Goal: Information Seeking & Learning: Learn about a topic

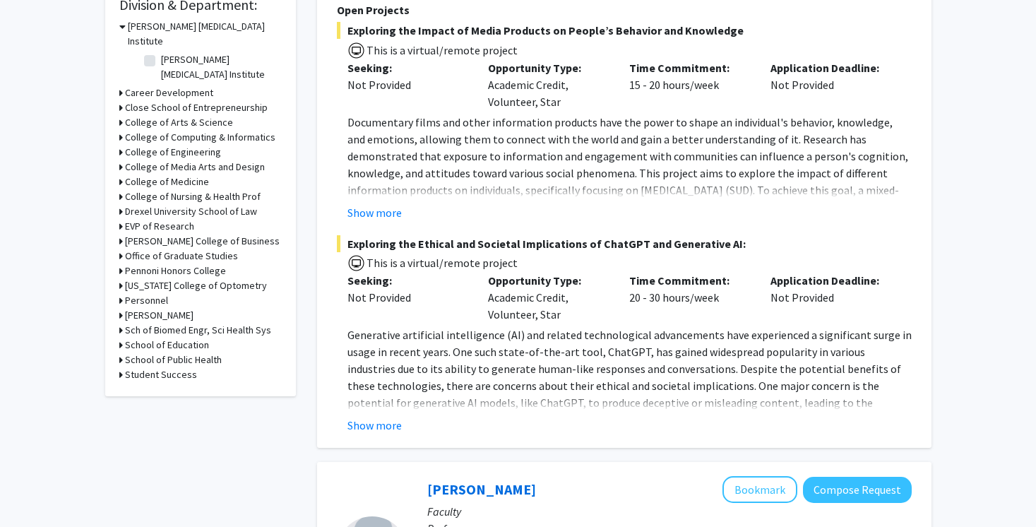
scroll to position [439, 0]
click at [178, 114] on h3 "College of Arts & Science" at bounding box center [179, 121] width 108 height 15
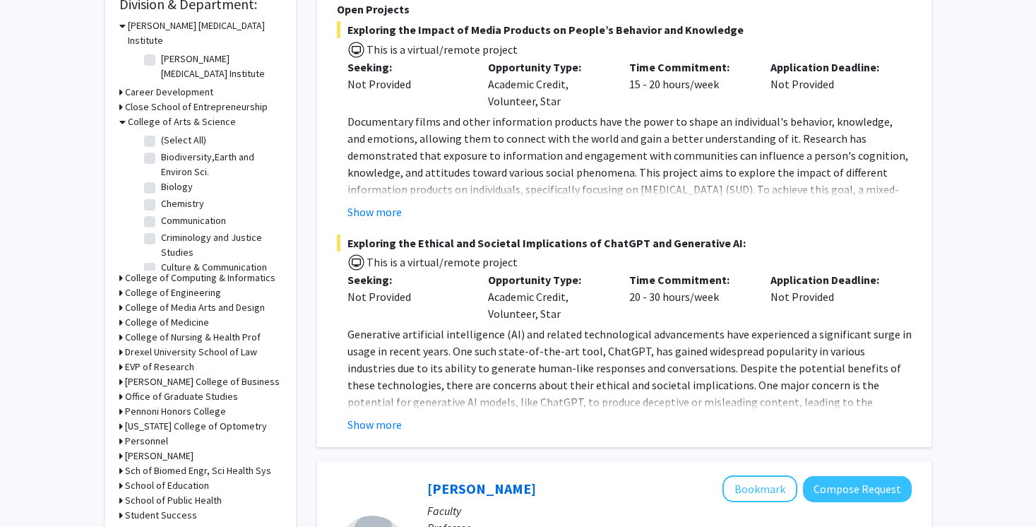
click at [163, 179] on label "Biology" at bounding box center [177, 186] width 32 height 15
click at [163, 179] on input "Biology" at bounding box center [165, 183] width 9 height 9
checkbox input "true"
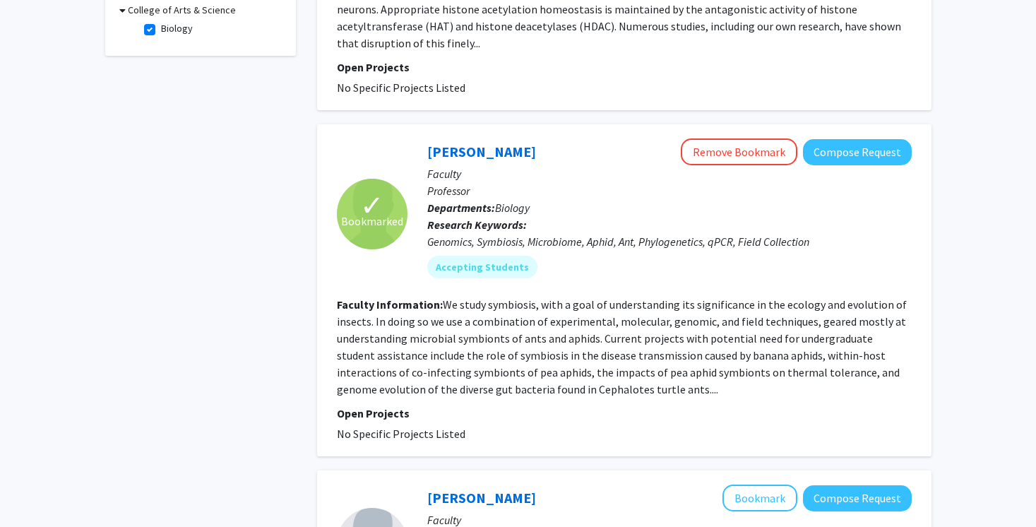
scroll to position [460, 0]
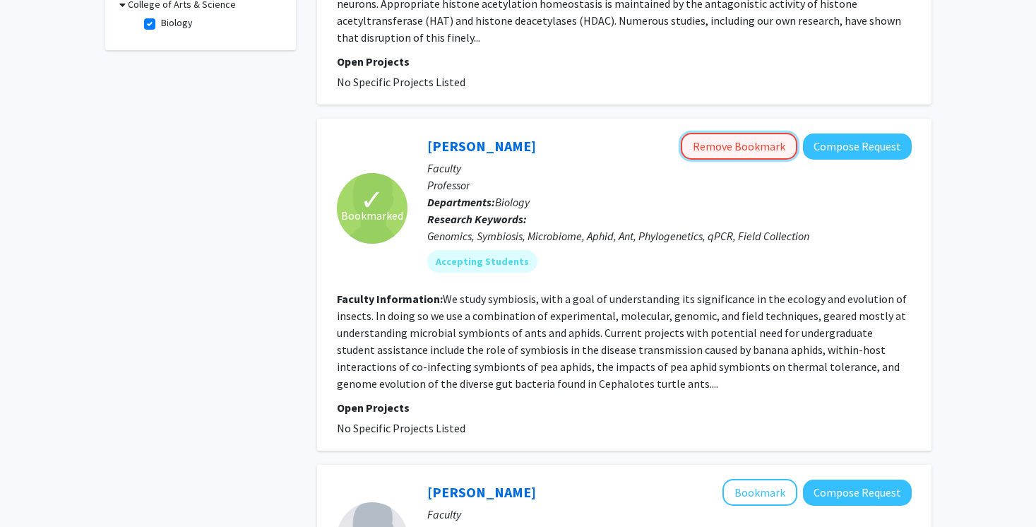
click at [722, 133] on button "Remove Bookmark" at bounding box center [739, 146] width 117 height 27
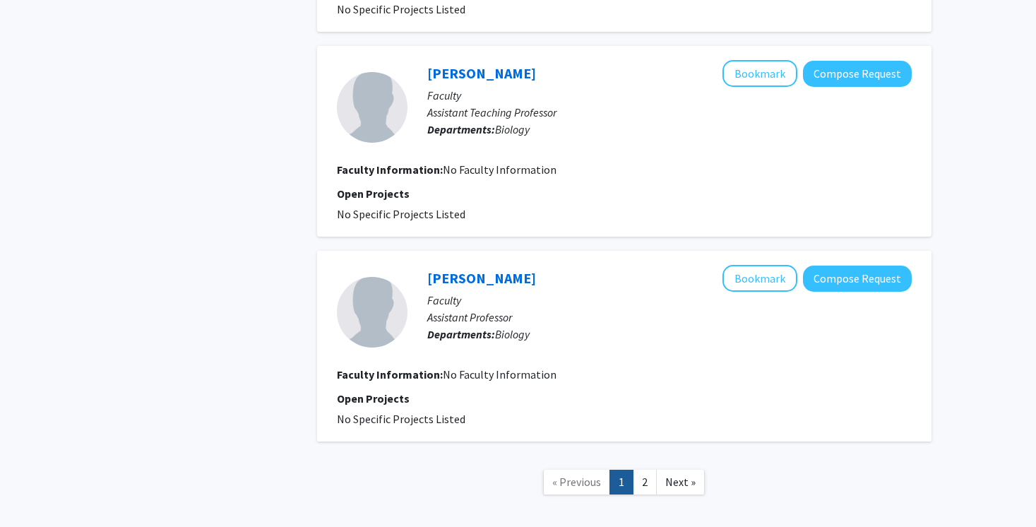
scroll to position [2184, 0]
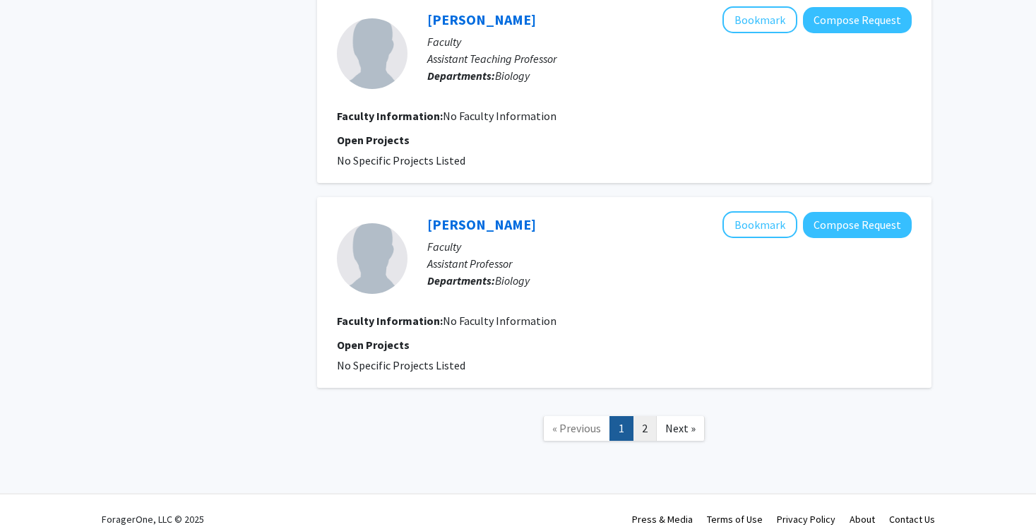
click at [647, 417] on link "2" at bounding box center [645, 428] width 24 height 25
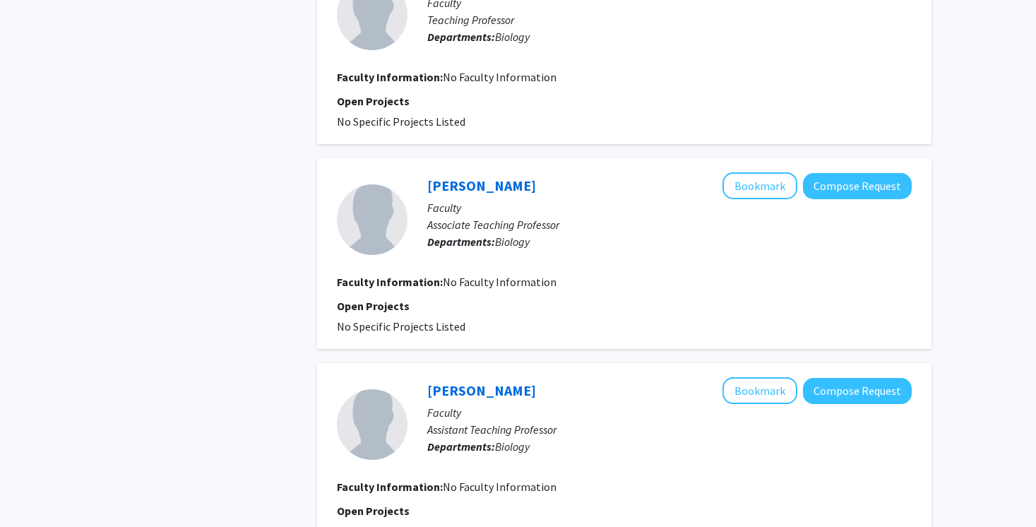
scroll to position [1396, 0]
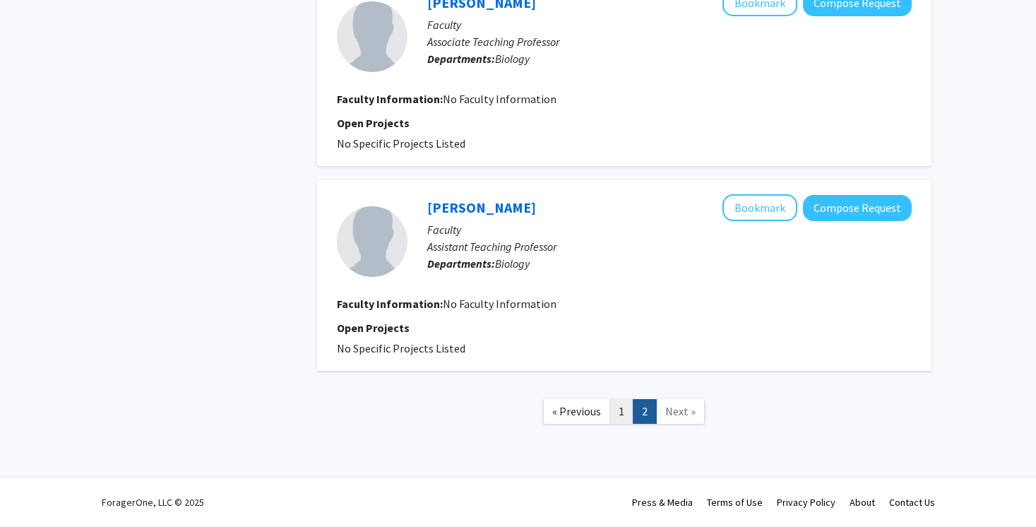
click at [629, 407] on link "1" at bounding box center [621, 411] width 24 height 25
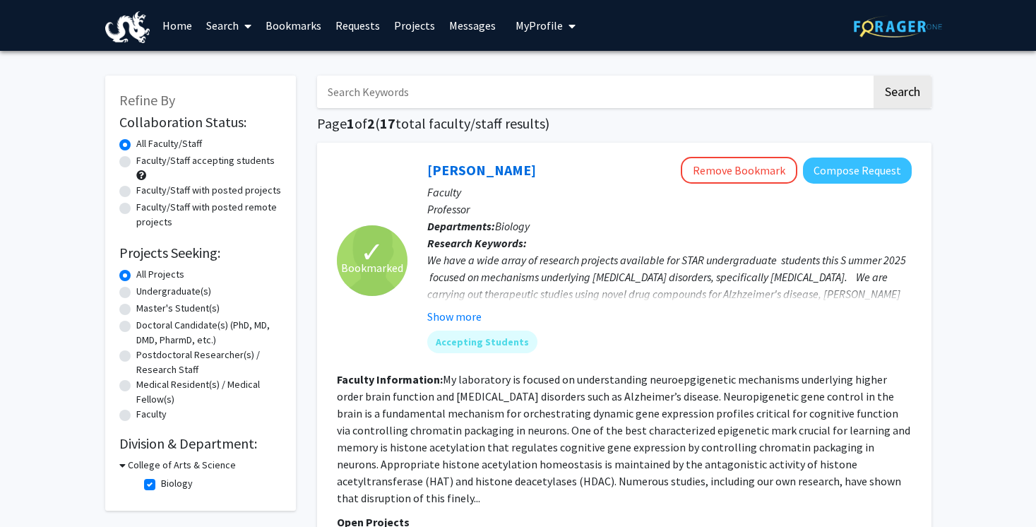
click at [164, 482] on label "Biology" at bounding box center [177, 483] width 32 height 15
click at [164, 482] on input "Biology" at bounding box center [165, 480] width 9 height 9
checkbox input "false"
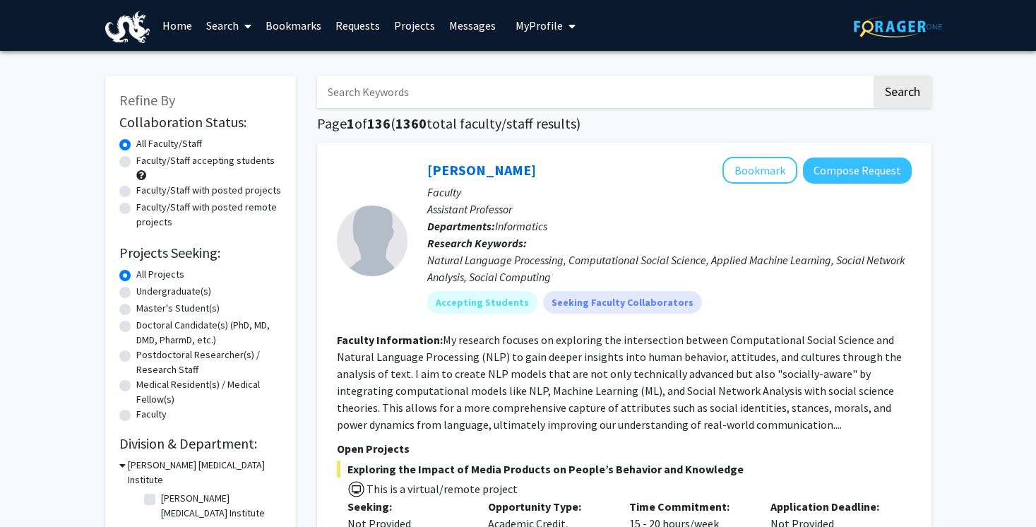
click at [134, 465] on h3 "[PERSON_NAME] [MEDICAL_DATA] Institute" at bounding box center [205, 473] width 154 height 30
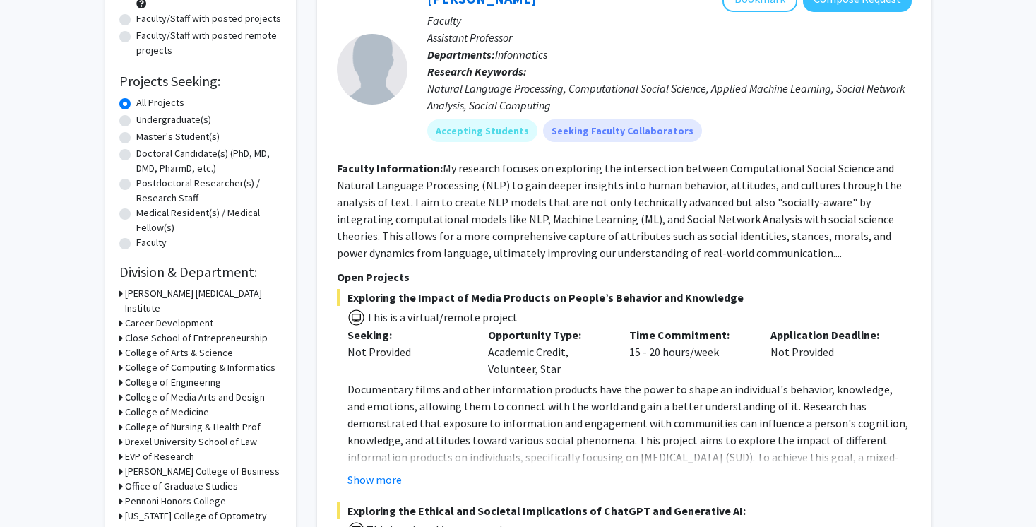
scroll to position [169, 0]
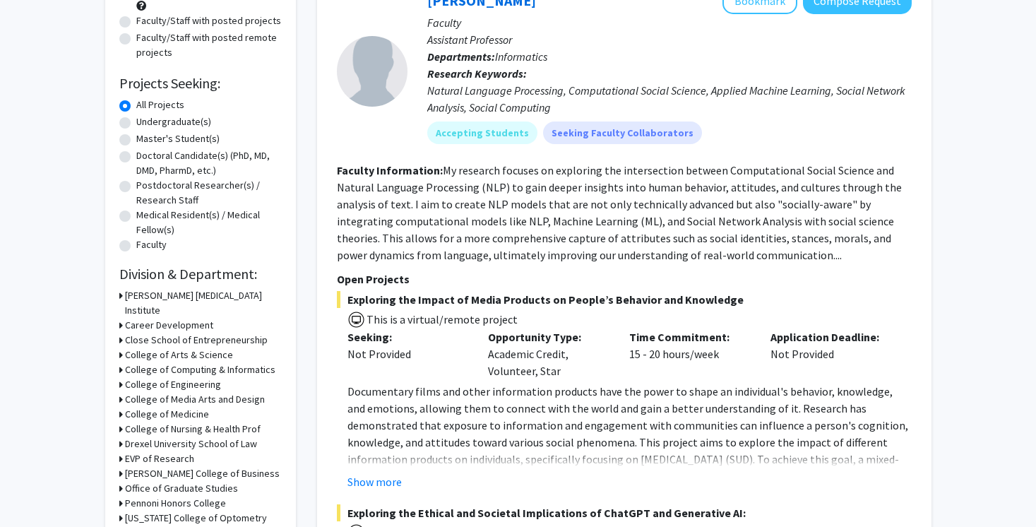
click at [189, 407] on h3 "College of Medicine" at bounding box center [167, 414] width 84 height 15
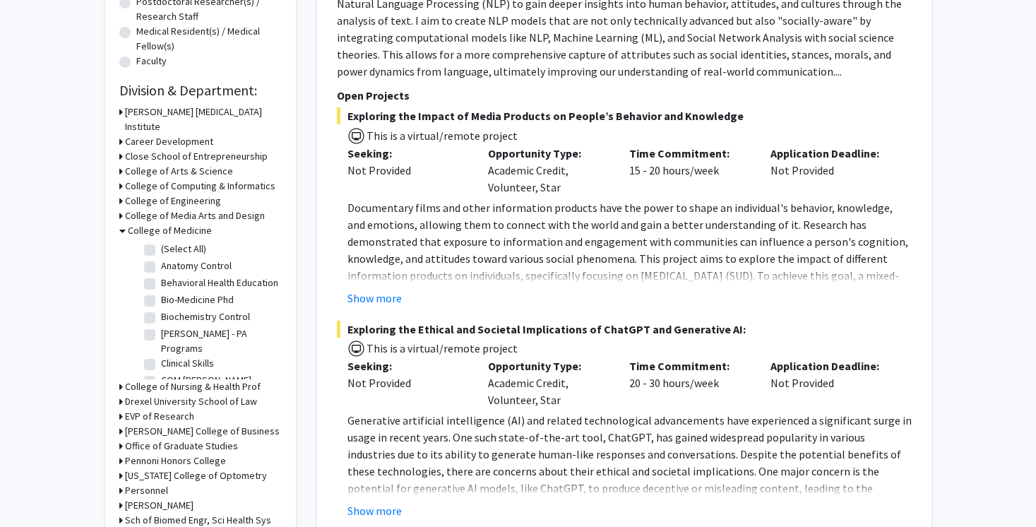
scroll to position [354, 0]
click at [161, 241] on label "(Select All)" at bounding box center [183, 248] width 45 height 15
click at [161, 241] on input "(Select All)" at bounding box center [165, 245] width 9 height 9
checkbox input "true"
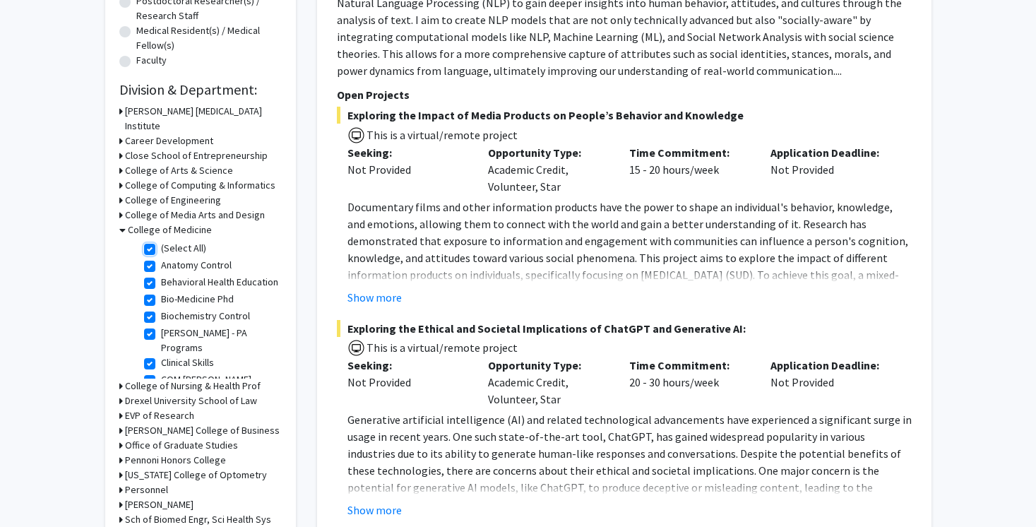
checkbox input "true"
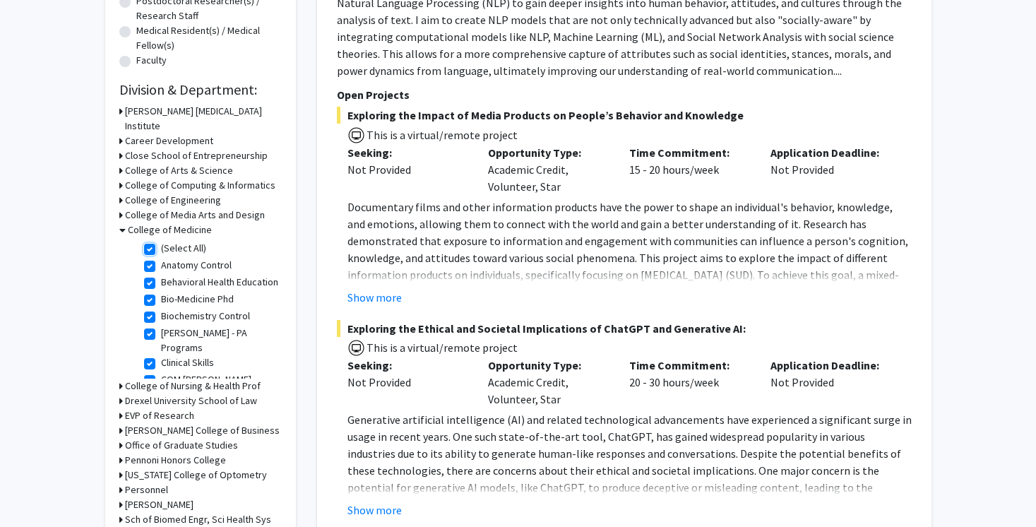
checkbox input "true"
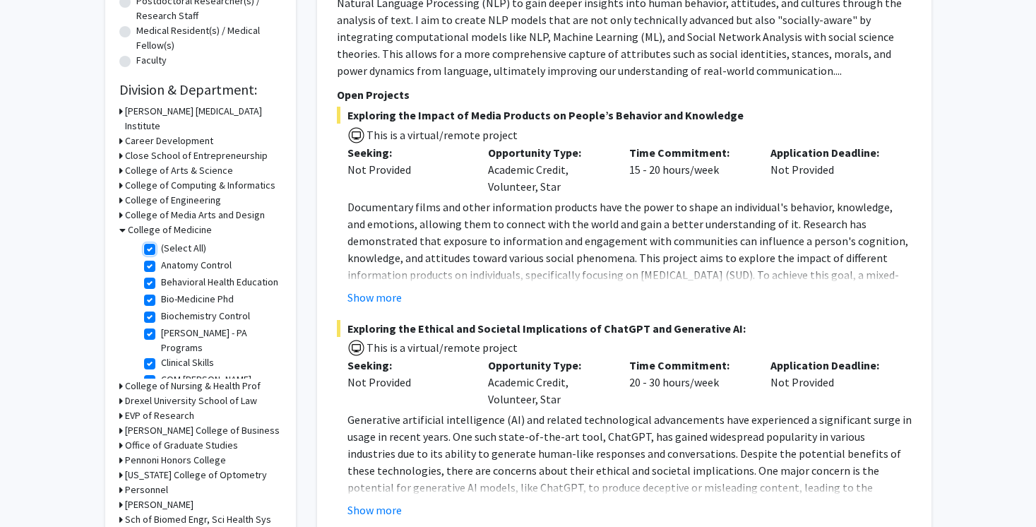
checkbox input "true"
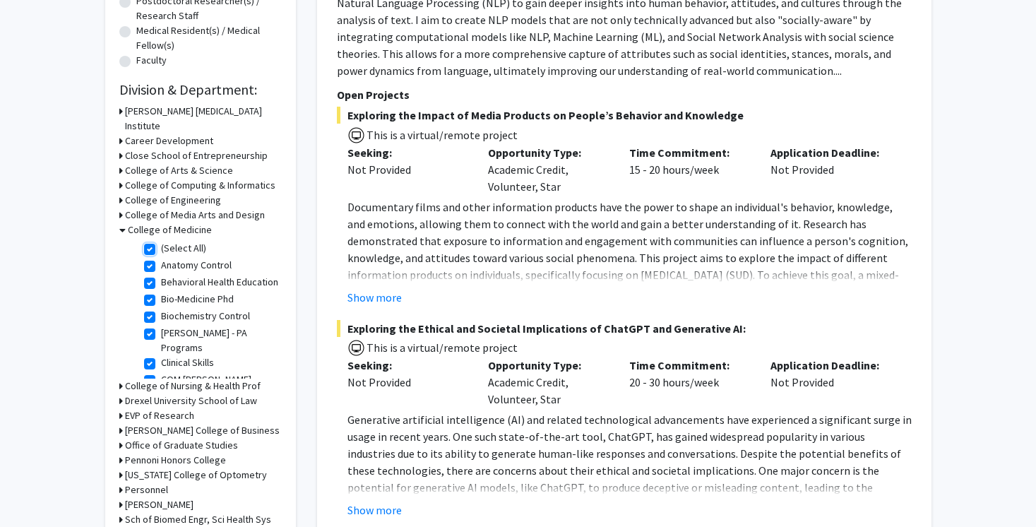
checkbox input "true"
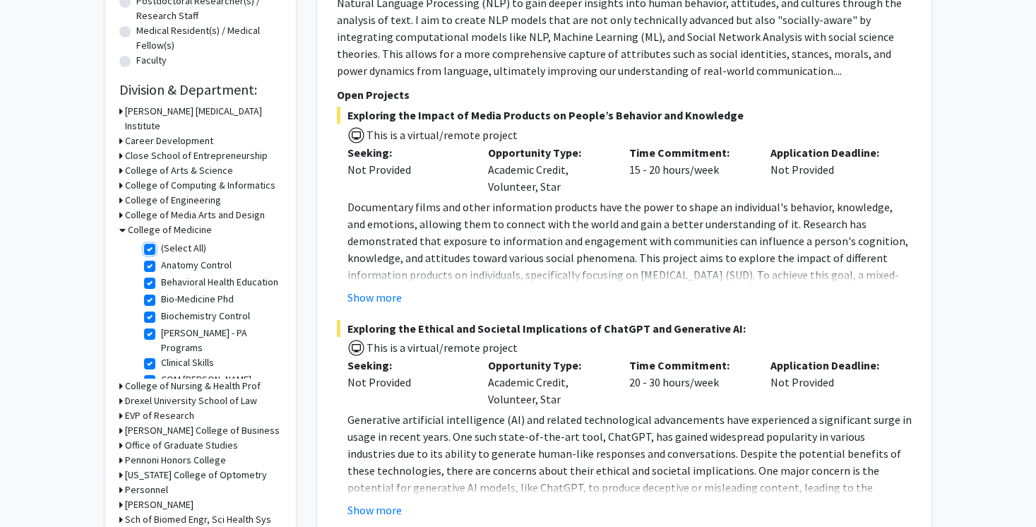
checkbox input "true"
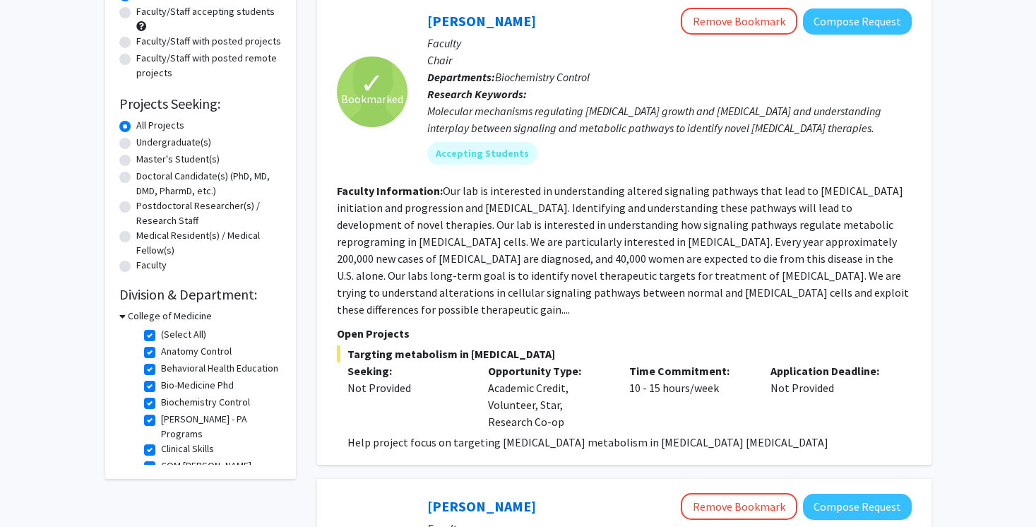
scroll to position [155, 0]
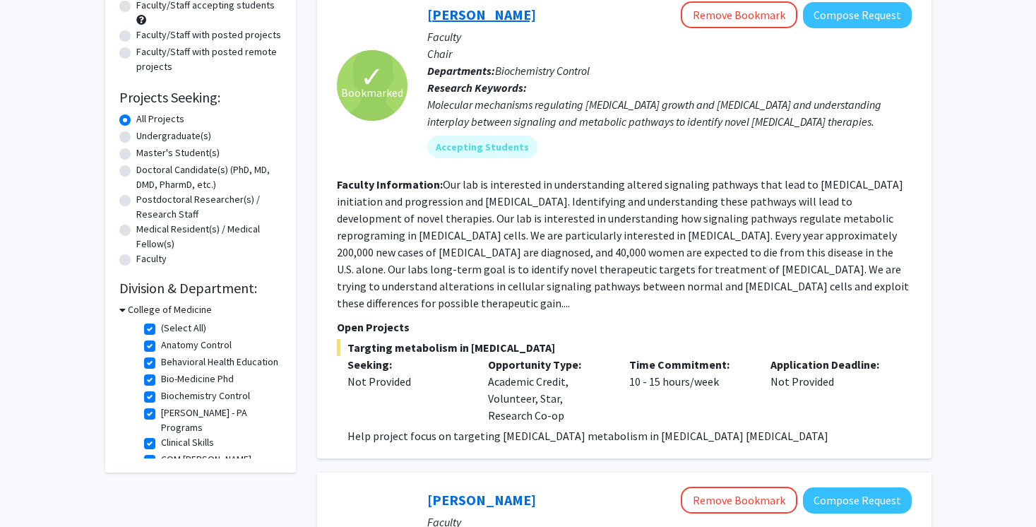
click at [472, 12] on link "[PERSON_NAME]" at bounding box center [481, 15] width 109 height 18
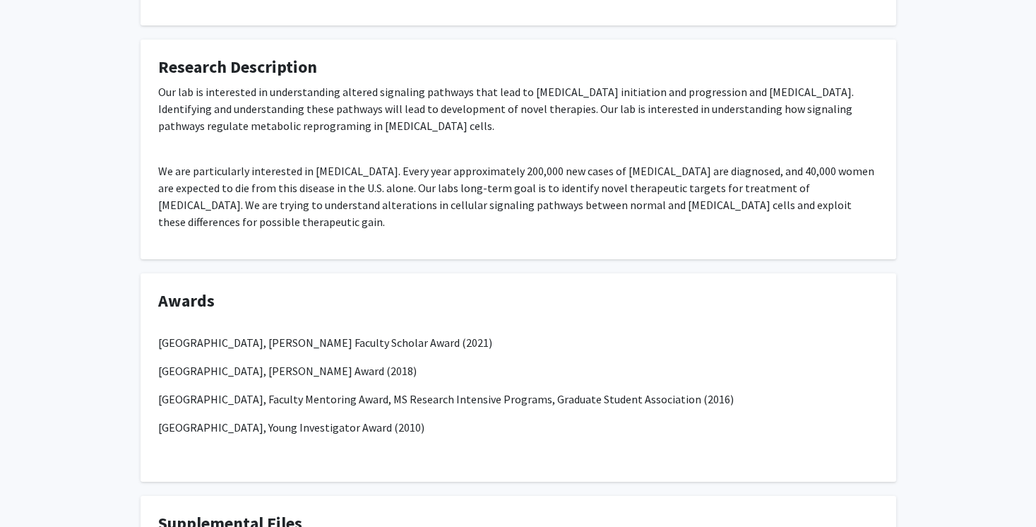
scroll to position [965, 0]
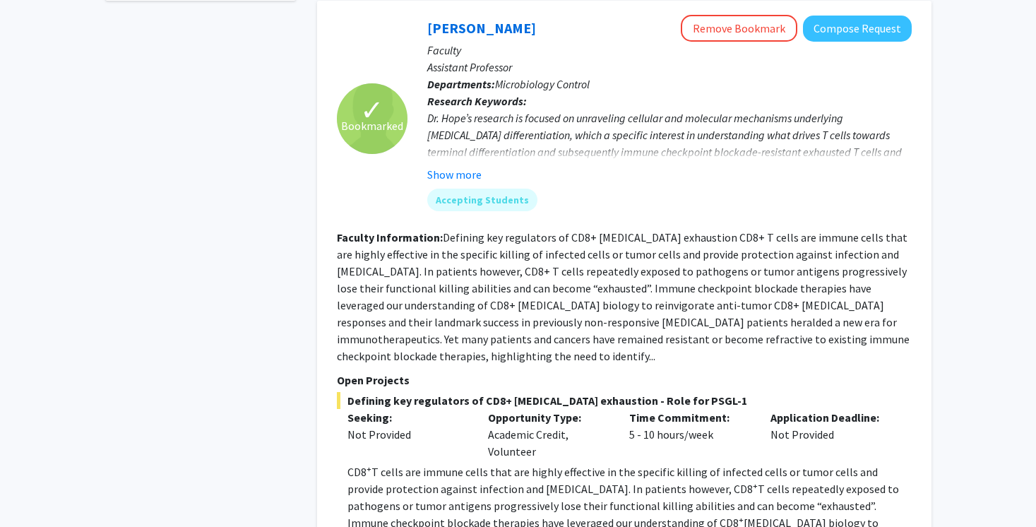
scroll to position [626, 0]
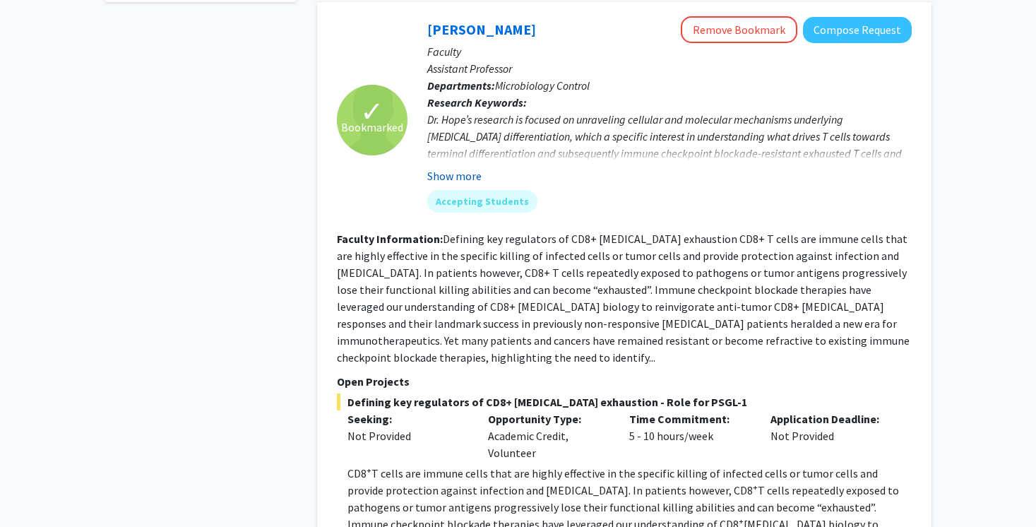
click at [470, 167] on button "Show more" at bounding box center [454, 175] width 54 height 17
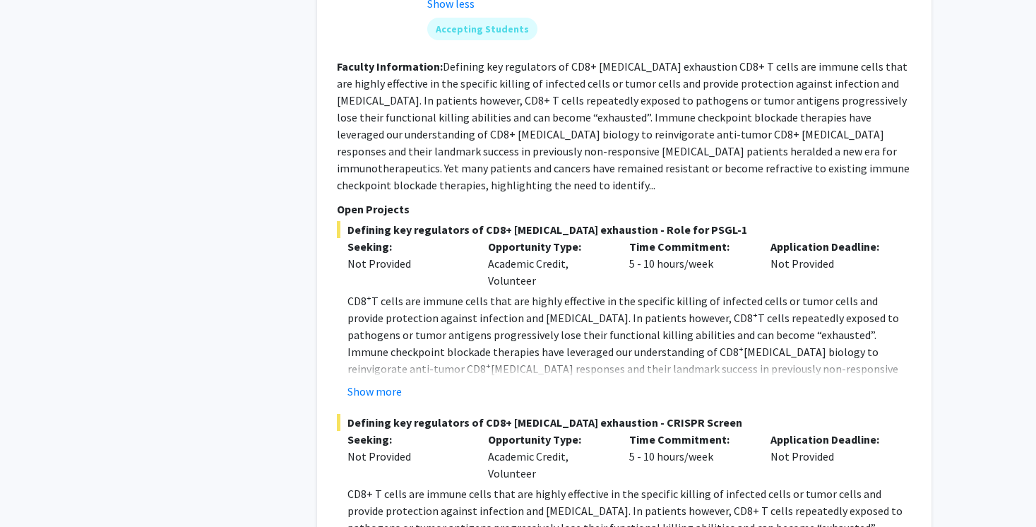
scroll to position [876, 0]
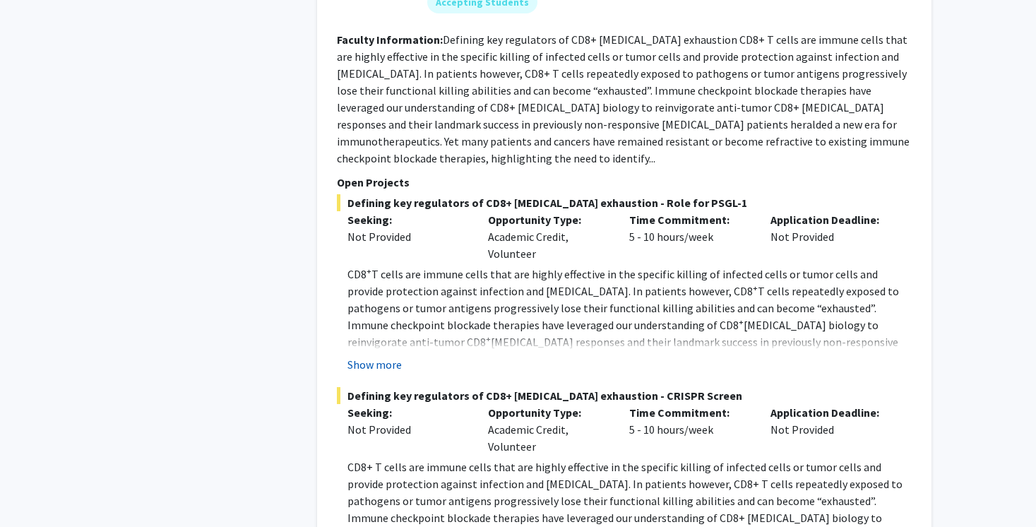
click at [391, 356] on button "Show more" at bounding box center [374, 364] width 54 height 17
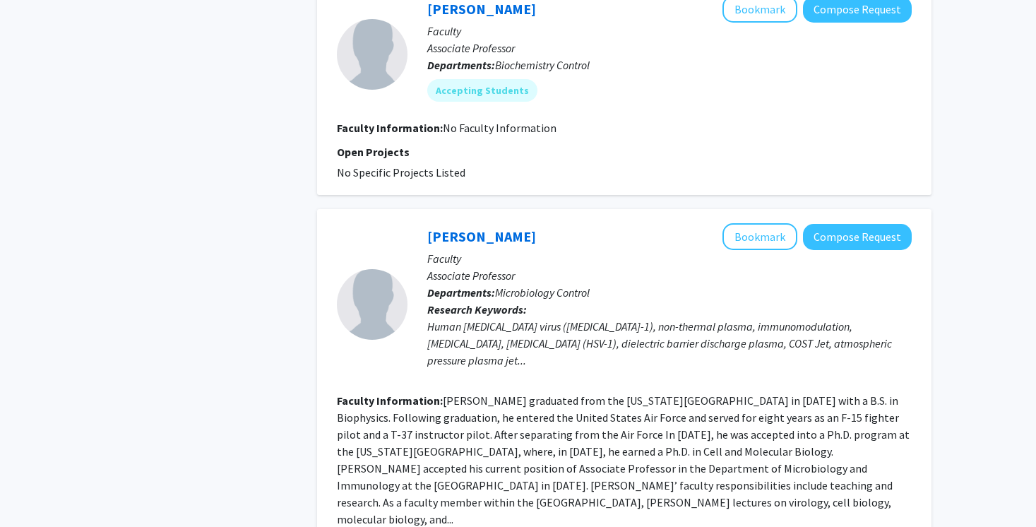
scroll to position [4235, 0]
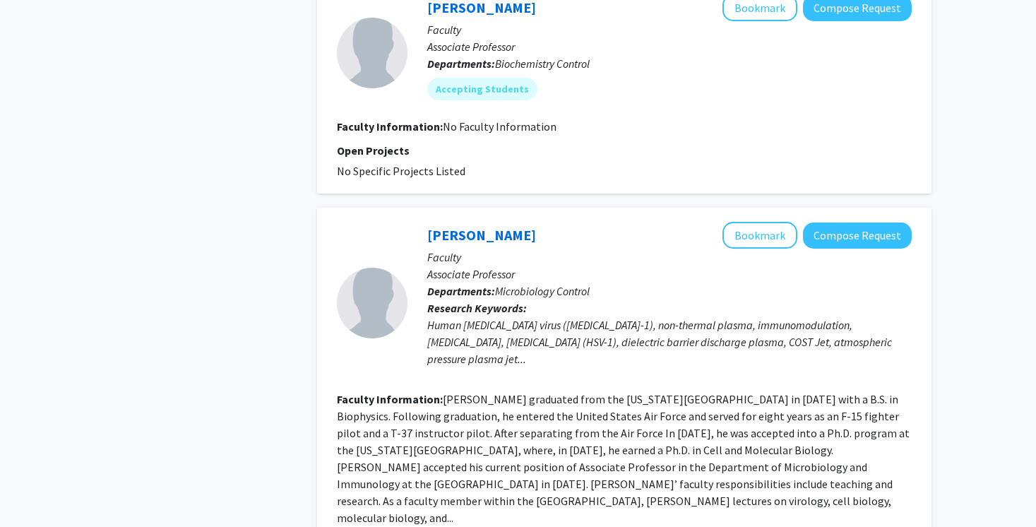
click at [521, 316] on div "Human [MEDICAL_DATA] virus ([MEDICAL_DATA]-1), non-thermal plasma, immunomodula…" at bounding box center [669, 341] width 484 height 51
click at [480, 226] on link "[PERSON_NAME]" at bounding box center [481, 235] width 109 height 18
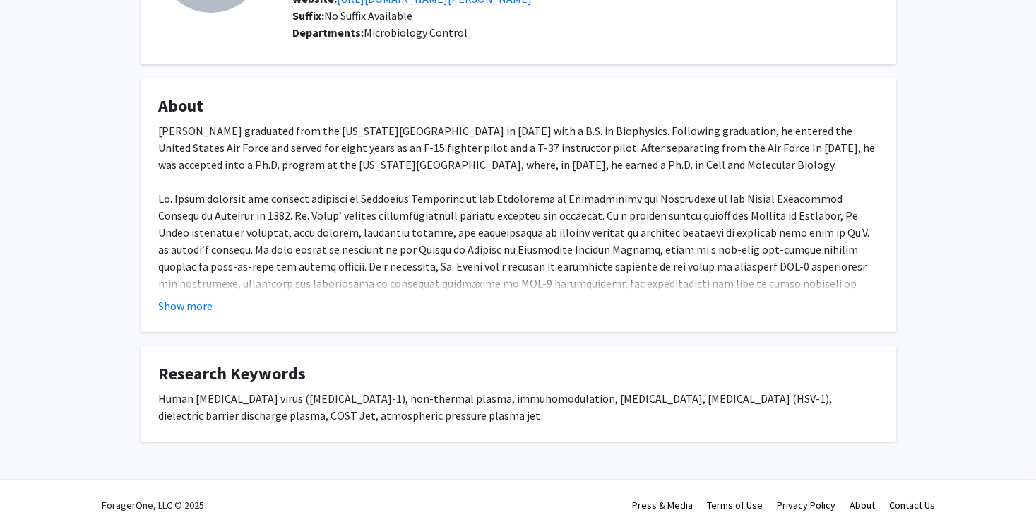
scroll to position [174, 0]
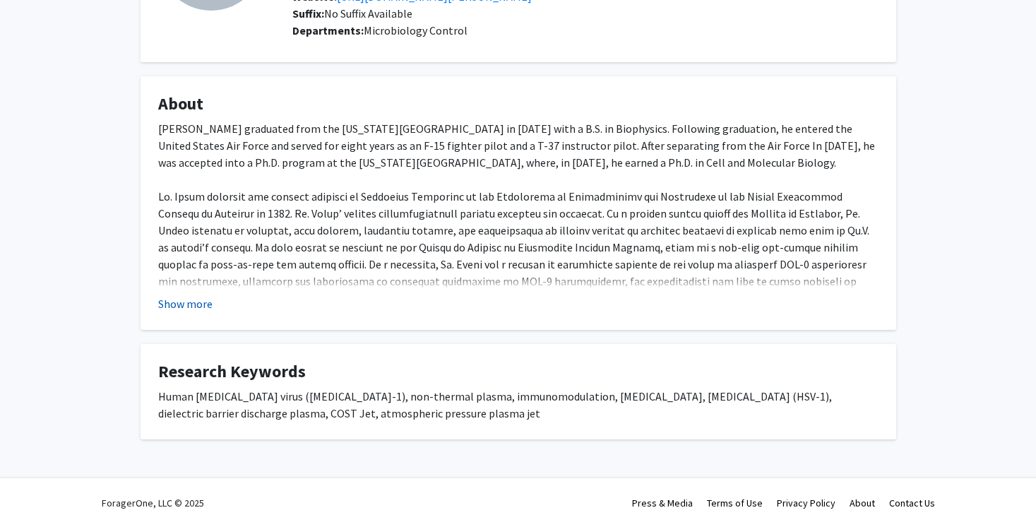
click at [163, 302] on button "Show more" at bounding box center [185, 303] width 54 height 17
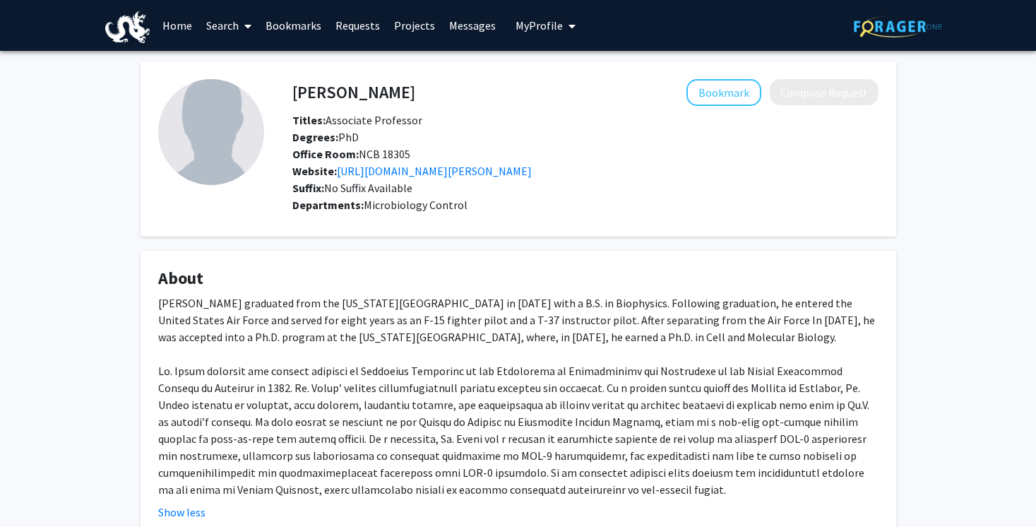
scroll to position [31, 0]
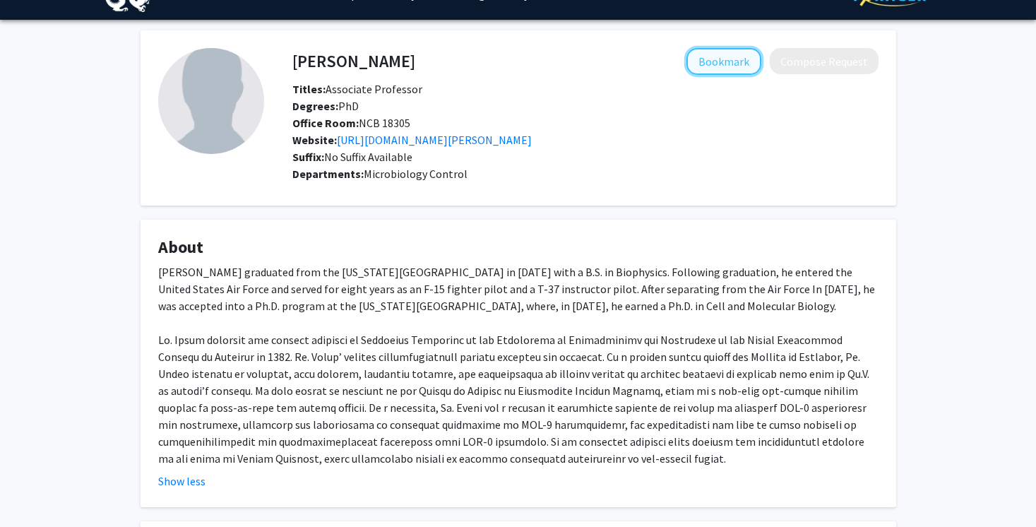
click at [730, 56] on button "Bookmark" at bounding box center [723, 61] width 75 height 27
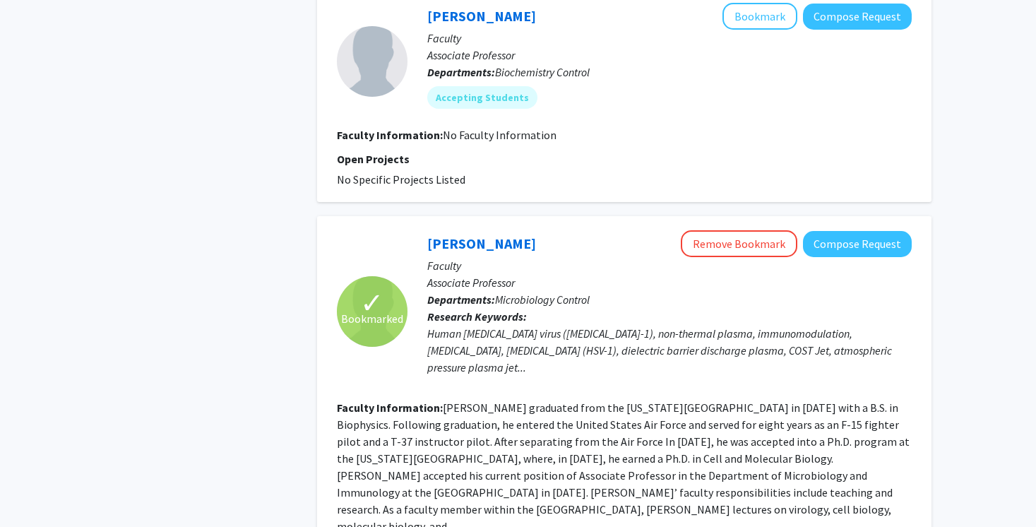
scroll to position [4059, 0]
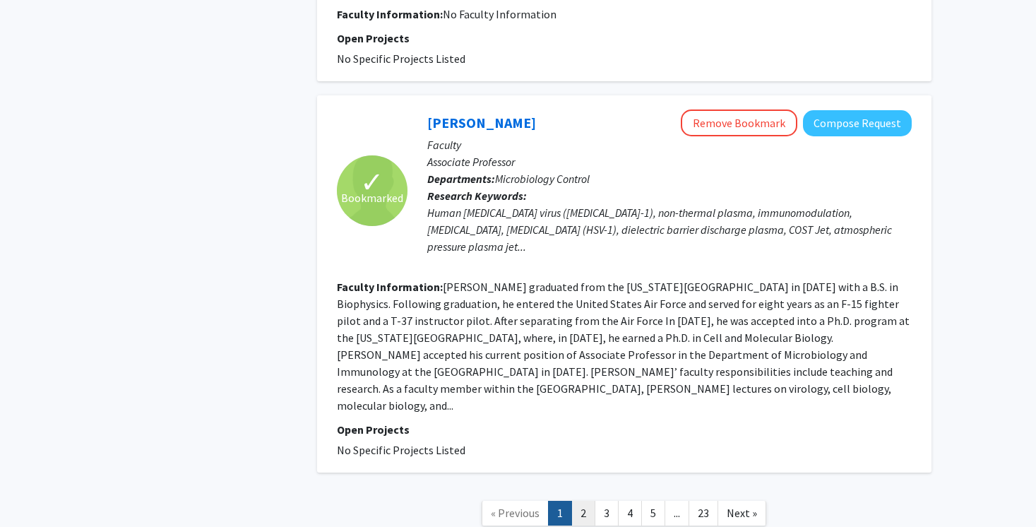
click at [581, 501] on link "2" at bounding box center [583, 513] width 24 height 25
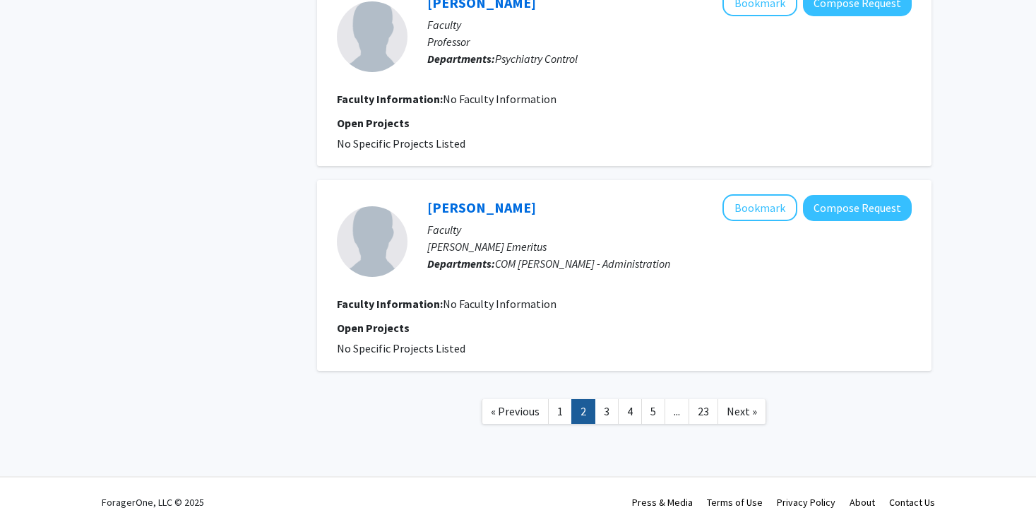
scroll to position [1806, 0]
click at [614, 412] on link "3" at bounding box center [607, 411] width 24 height 25
